Goal: Entertainment & Leisure: Consume media (video, audio)

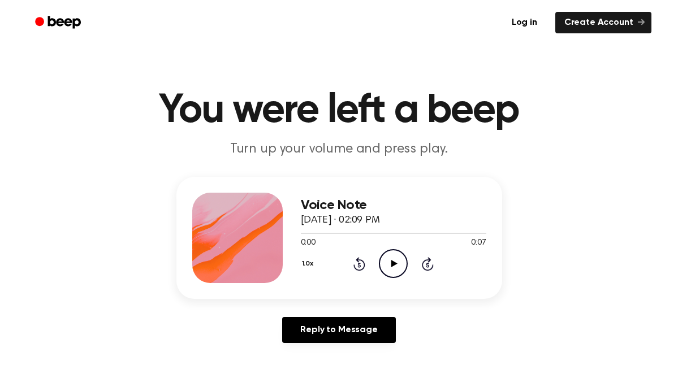
click at [398, 266] on icon "Play Audio" at bounding box center [393, 263] width 29 height 29
click at [404, 275] on icon "Play Audio" at bounding box center [393, 263] width 29 height 29
click at [402, 277] on icon "Pause Audio" at bounding box center [393, 263] width 29 height 29
click at [402, 277] on icon "Play Audio" at bounding box center [393, 263] width 29 height 29
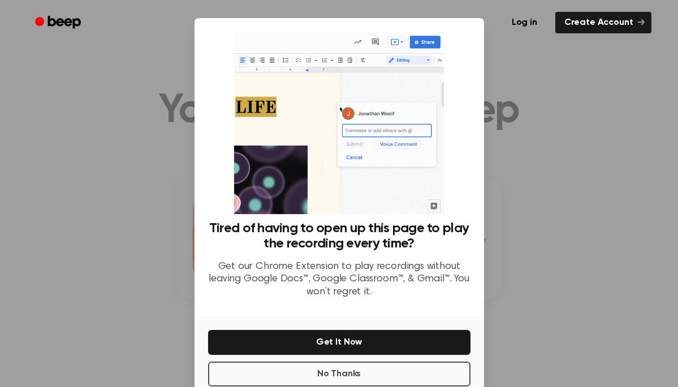
click at [559, 266] on div at bounding box center [339, 193] width 678 height 387
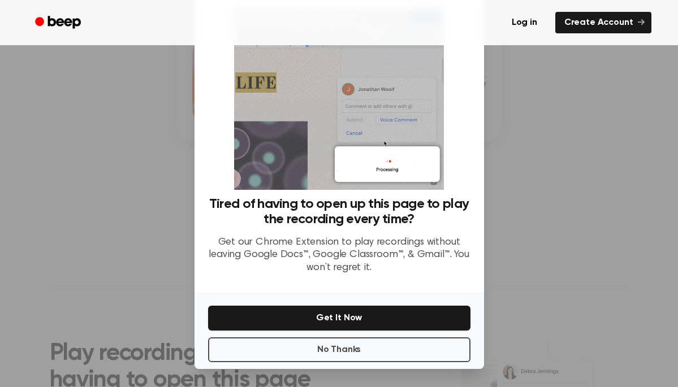
scroll to position [200, 0]
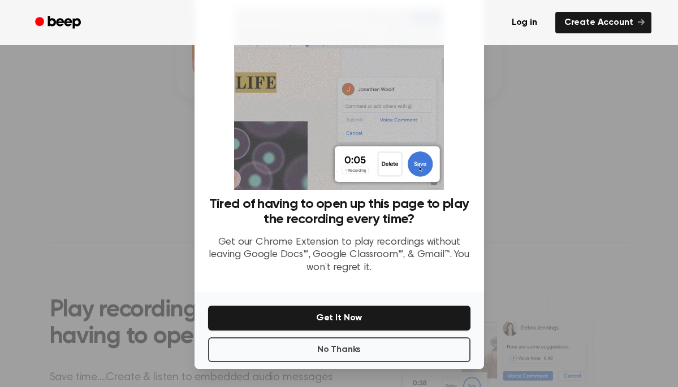
click at [406, 335] on div "No Thanks Get It Now" at bounding box center [340, 330] width 290 height 77
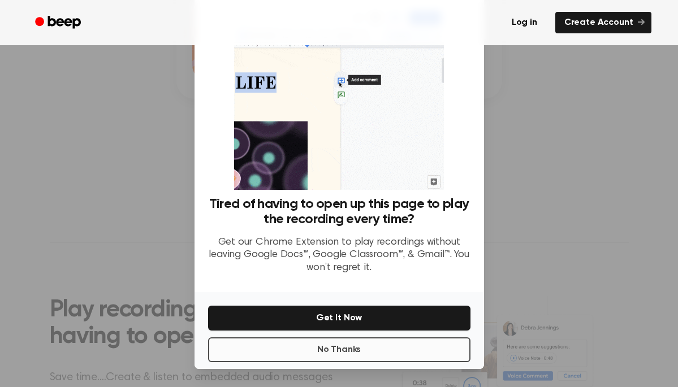
click at [411, 346] on button "No Thanks" at bounding box center [339, 350] width 262 height 25
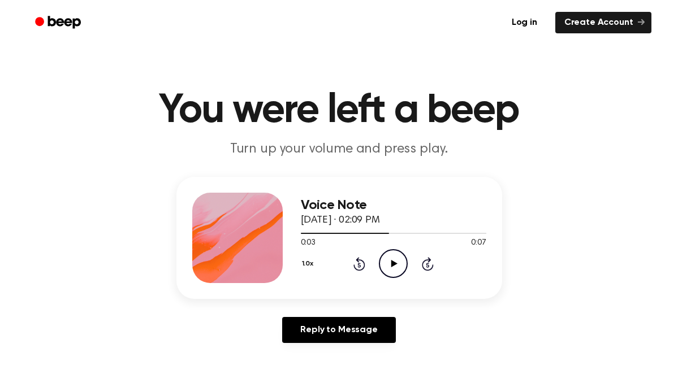
scroll to position [0, 0]
click at [396, 239] on div "0:03 0:07" at bounding box center [394, 244] width 186 height 12
click at [396, 257] on icon "Play Audio" at bounding box center [393, 263] width 29 height 29
drag, startPoint x: 454, startPoint y: 234, endPoint x: 381, endPoint y: 256, distance: 76.8
click at [381, 257] on div "Voice Note [DATE] · 02:09 PM 0:06 0:07 Your browser does not support the [objec…" at bounding box center [394, 238] width 186 height 90
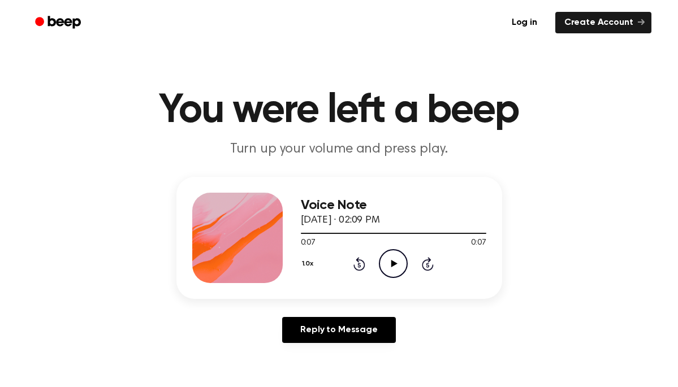
click at [355, 268] on icon at bounding box center [359, 264] width 12 height 14
click at [359, 266] on icon at bounding box center [359, 265] width 3 height 5
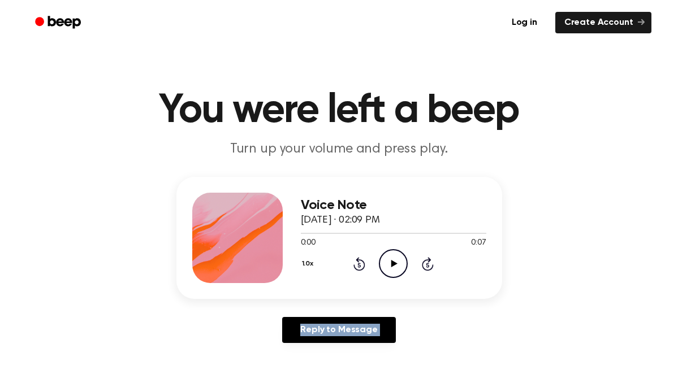
click at [359, 266] on icon at bounding box center [359, 265] width 3 height 5
click at [389, 268] on icon "Play Audio" at bounding box center [393, 263] width 29 height 29
click at [390, 268] on icon "Pause Audio" at bounding box center [393, 263] width 29 height 29
click at [390, 268] on icon "Play Audio" at bounding box center [393, 263] width 29 height 29
click at [502, 199] on div "Voice Note [DATE] · 02:09 PM 0:00 0:07 Your browser does not support the [objec…" at bounding box center [339, 264] width 651 height 175
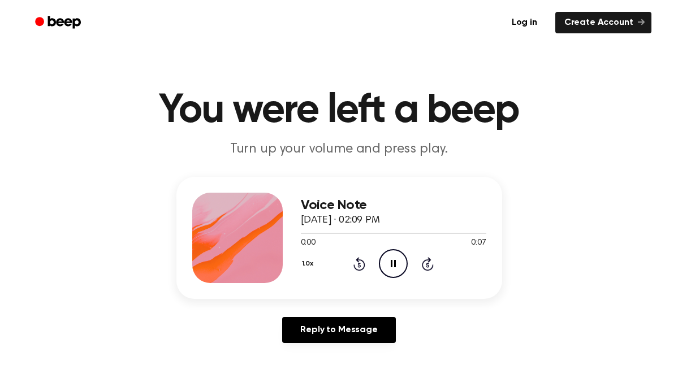
click at [490, 1] on div "Log in Create Account" at bounding box center [339, 22] width 624 height 45
